Goal: Task Accomplishment & Management: Manage account settings

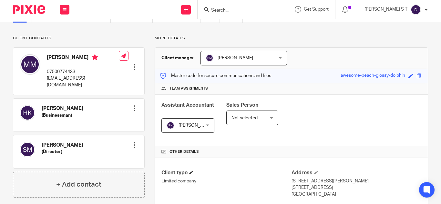
scroll to position [65, 0]
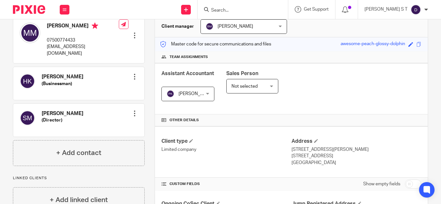
click at [188, 95] on span "[PERSON_NAME]" at bounding box center [197, 94] width 36 height 5
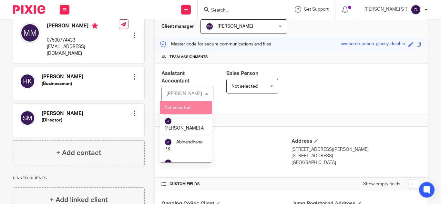
click at [182, 96] on div "[PERSON_NAME]" at bounding box center [185, 94] width 36 height 5
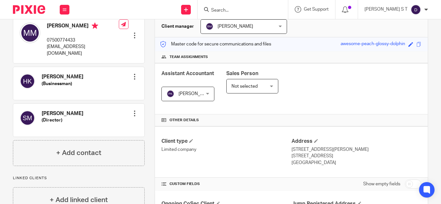
click at [181, 99] on span "[PERSON_NAME]" at bounding box center [186, 94] width 38 height 14
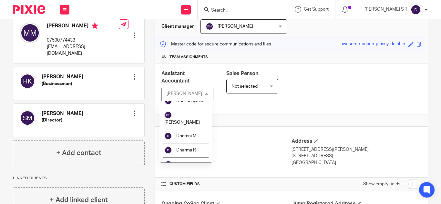
scroll to position [275, 0]
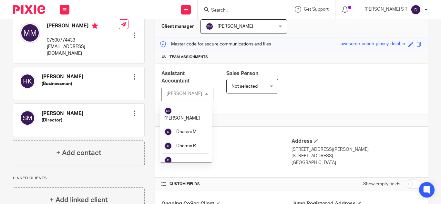
click at [185, 174] on li "[PERSON_NAME] S T" at bounding box center [186, 184] width 52 height 21
